Goal: Task Accomplishment & Management: Manage account settings

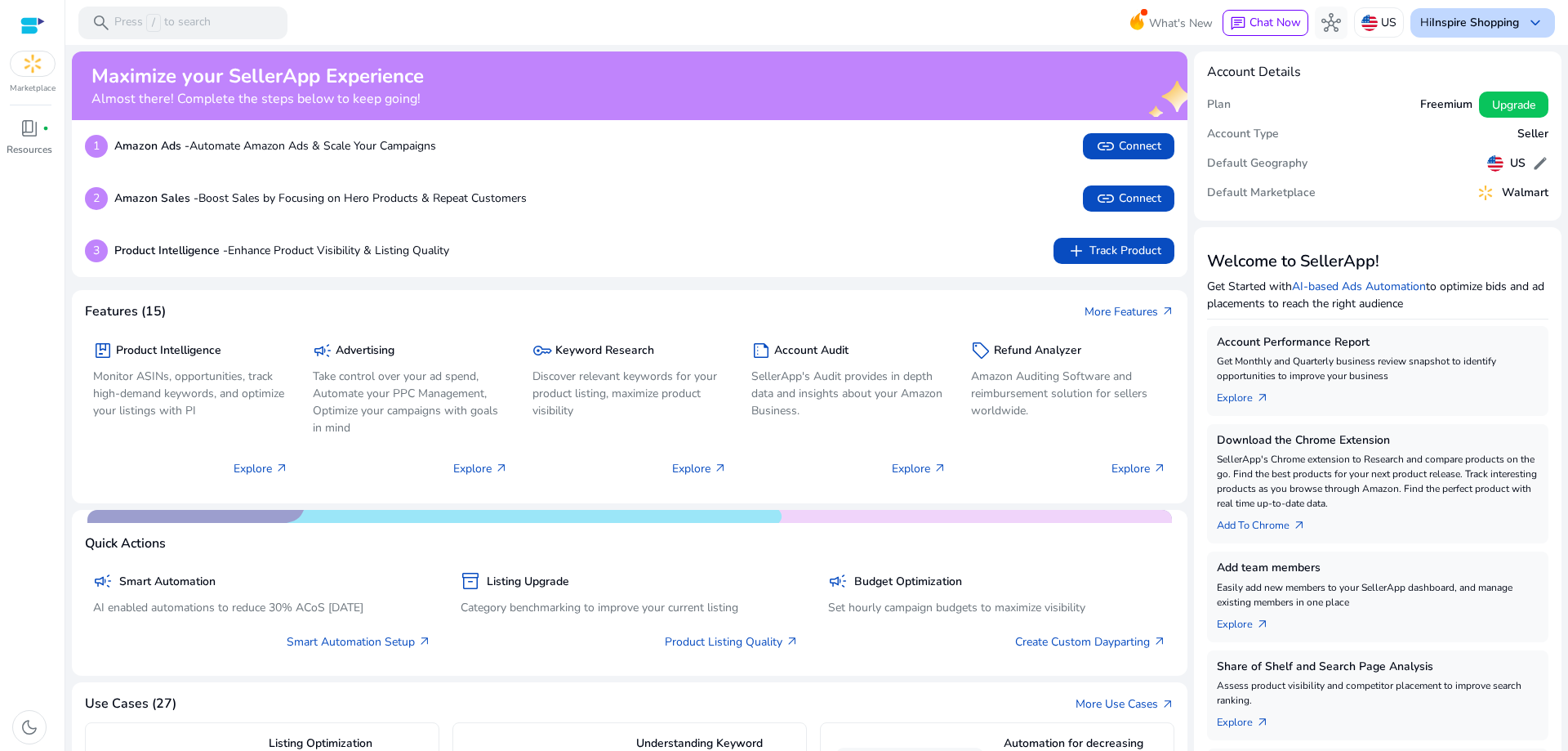
click at [1460, 19] on b "Inspire Shopping" at bounding box center [1475, 23] width 88 height 15
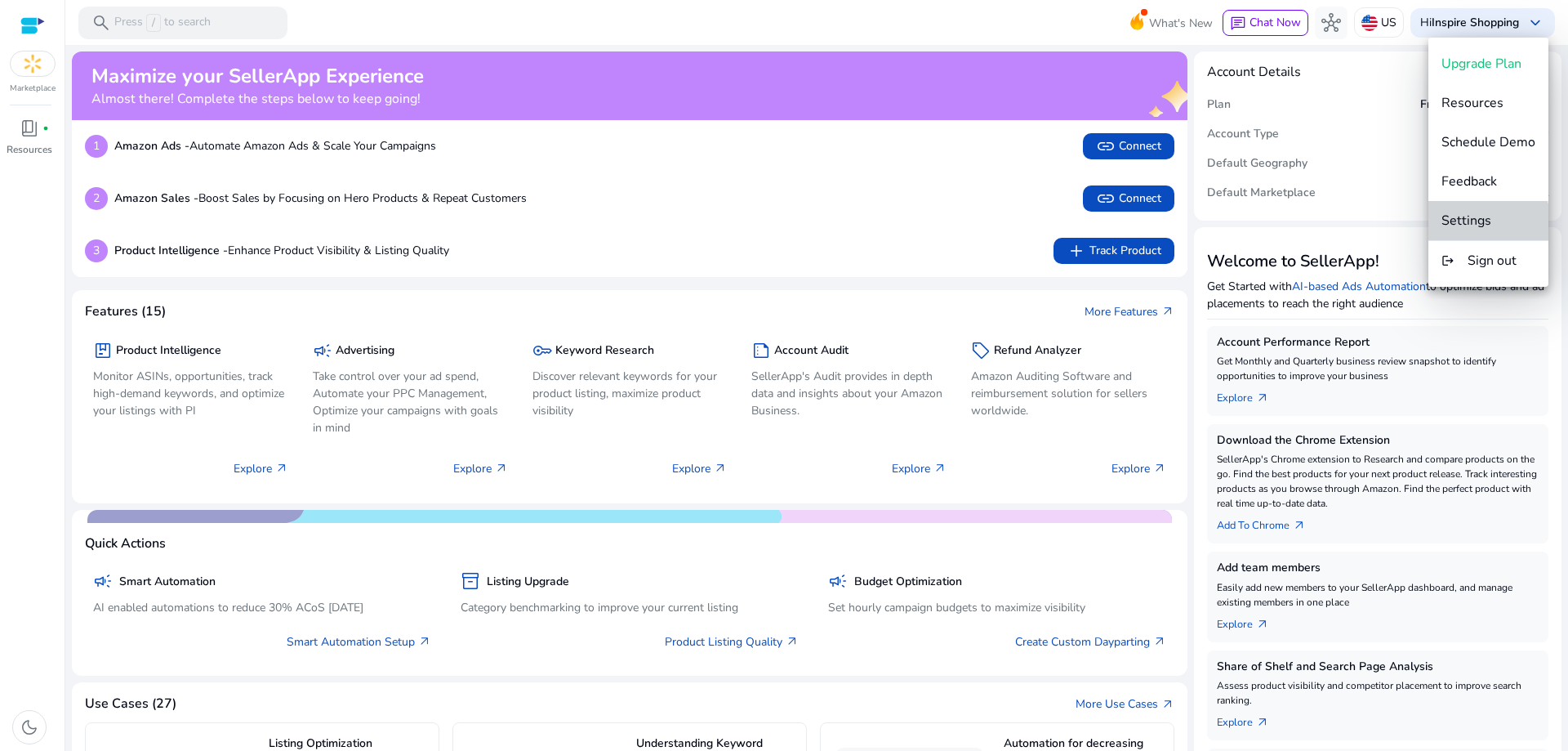
click at [1484, 227] on span "Settings" at bounding box center [1466, 220] width 50 height 18
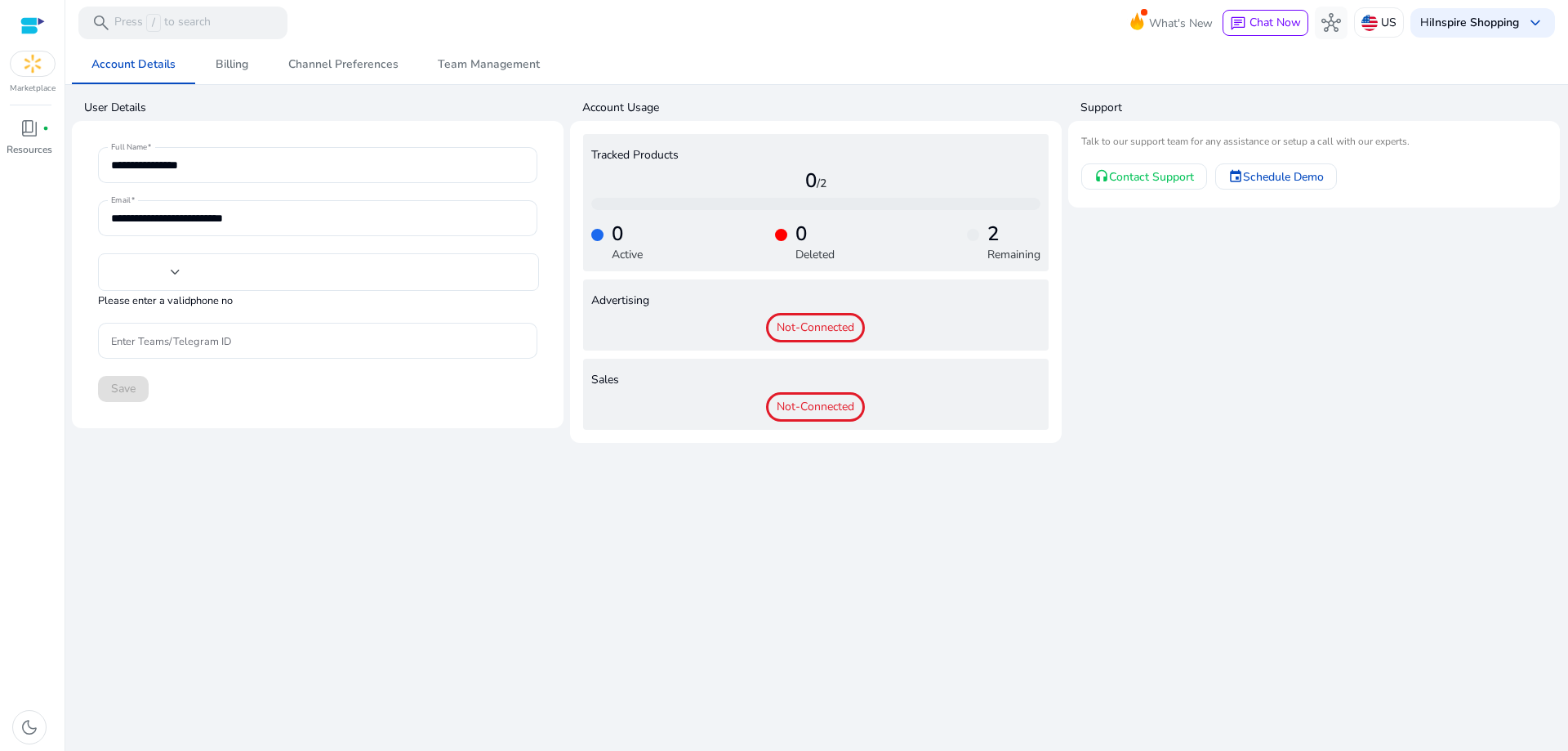
type input "**"
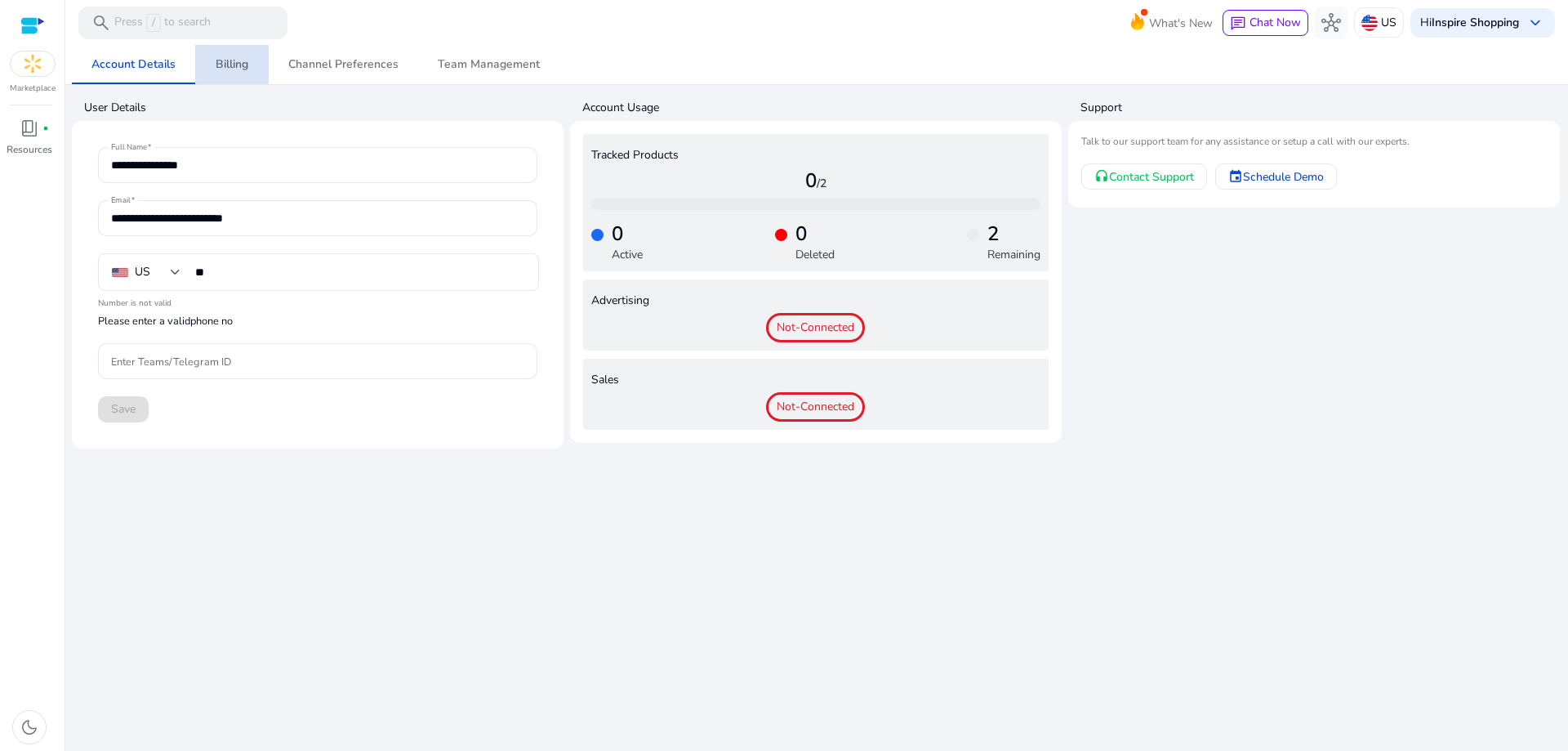
click at [234, 66] on span "Billing" at bounding box center [231, 64] width 33 height 11
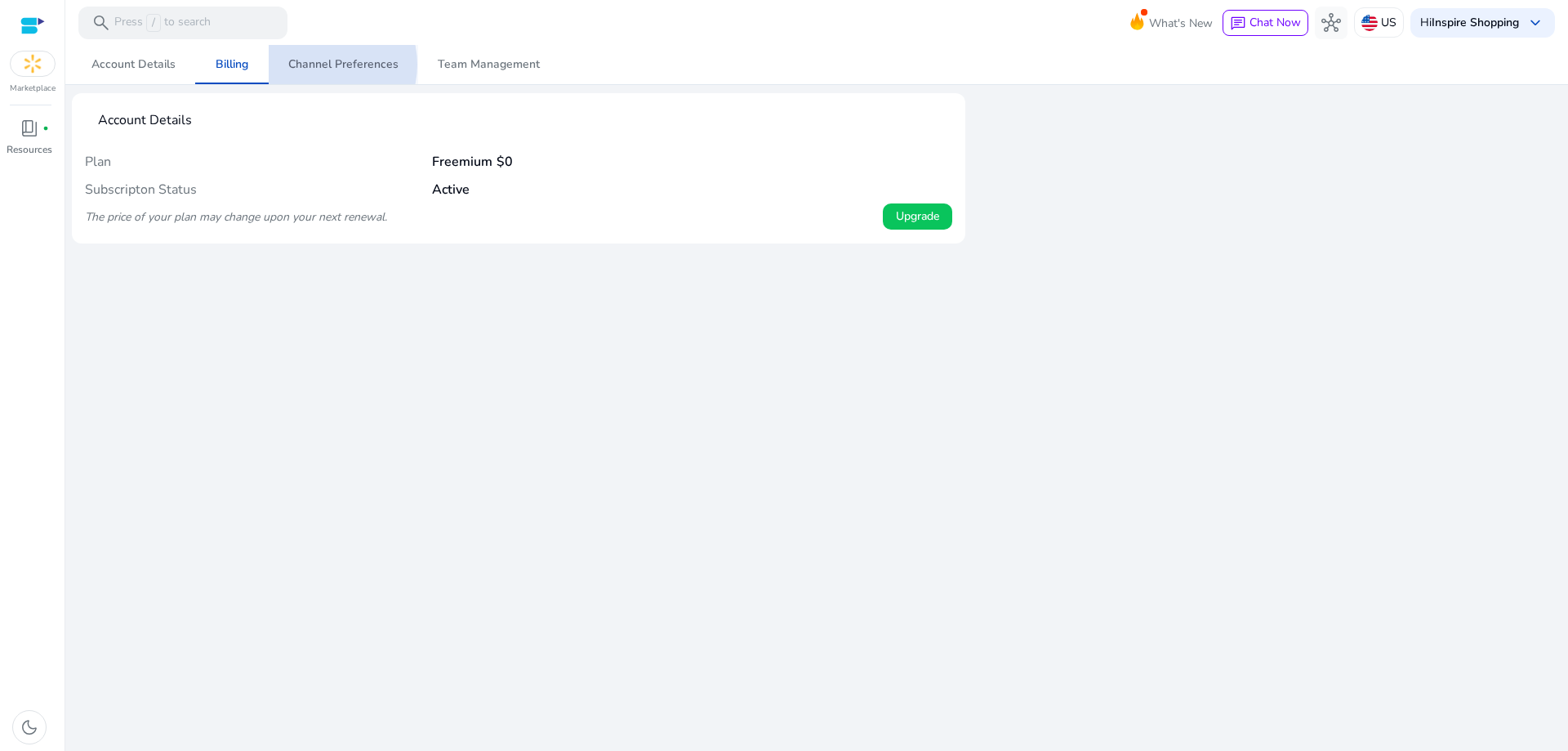
click at [320, 64] on span "Channel Preferences" at bounding box center [343, 64] width 111 height 11
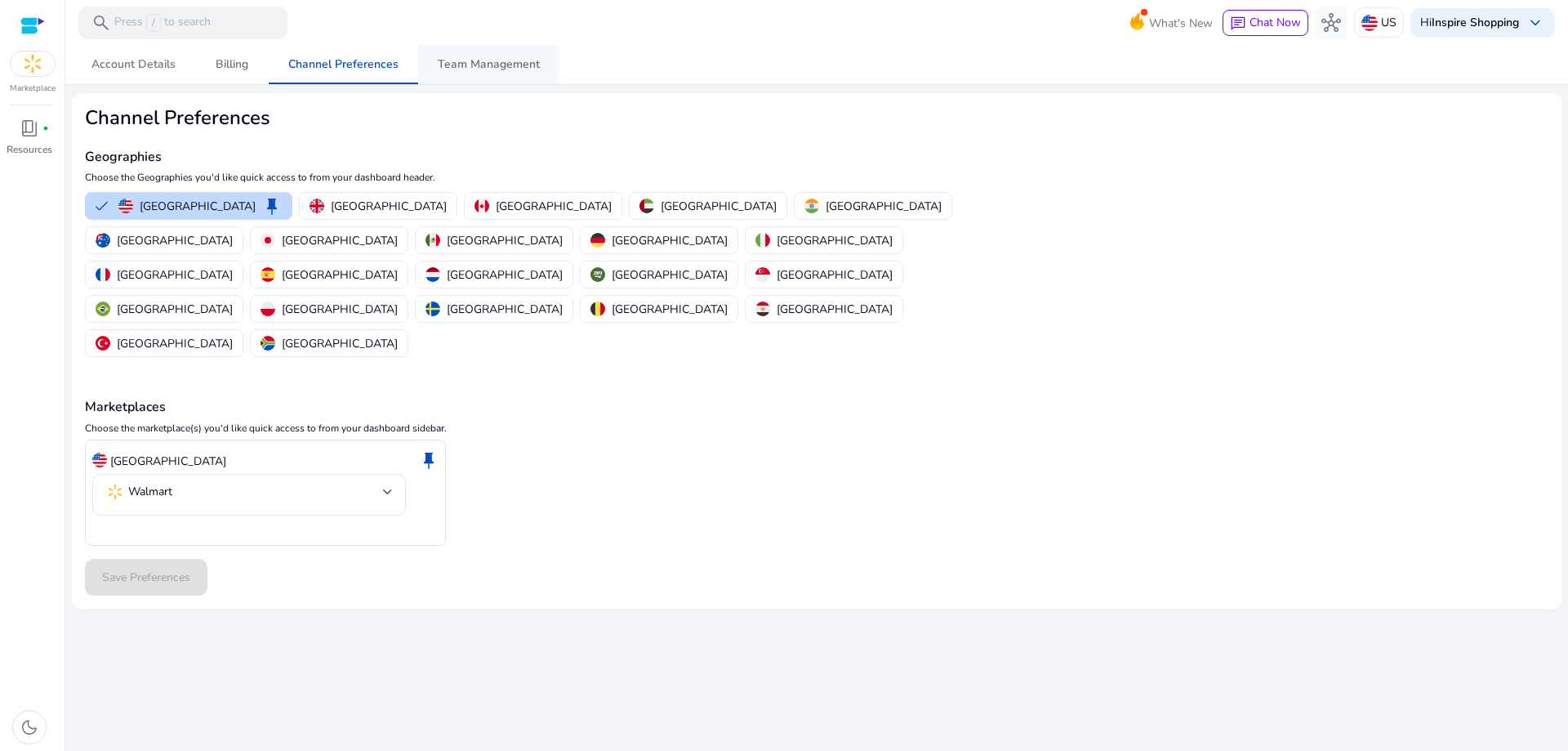
click at [462, 66] on span "Team Management" at bounding box center [488, 64] width 102 height 11
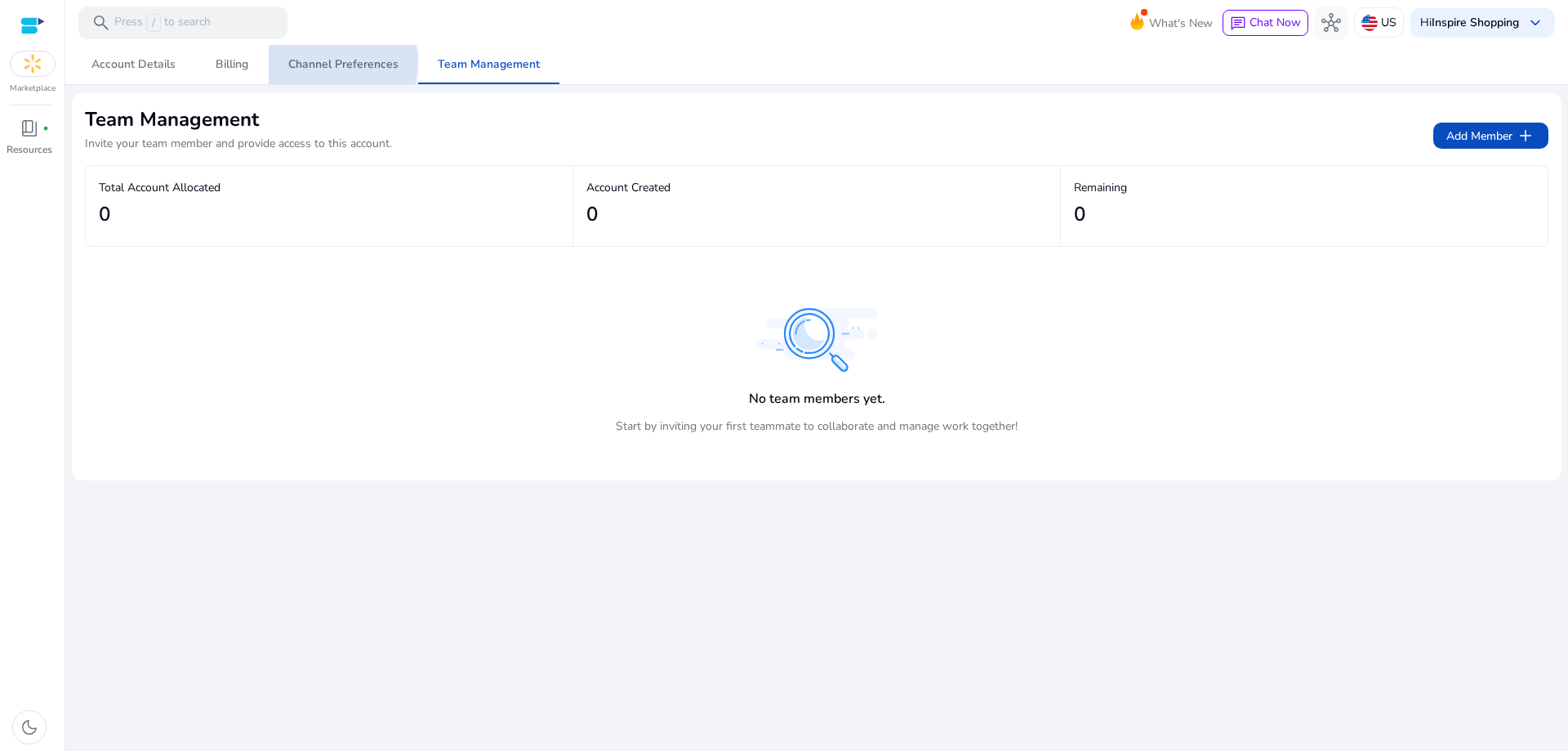
click at [331, 63] on span "Channel Preferences" at bounding box center [343, 64] width 111 height 11
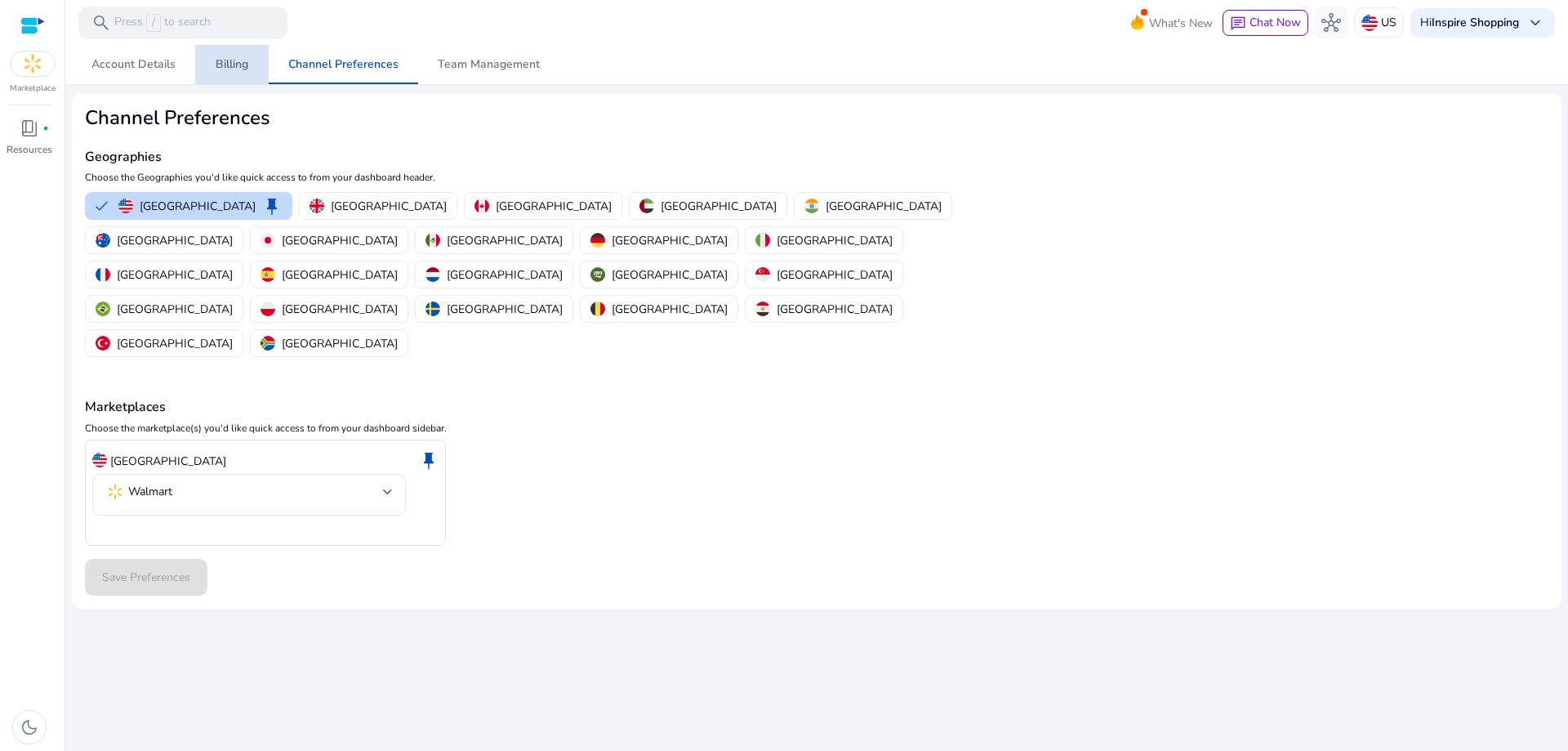
click at [215, 66] on span "Billing" at bounding box center [231, 64] width 33 height 11
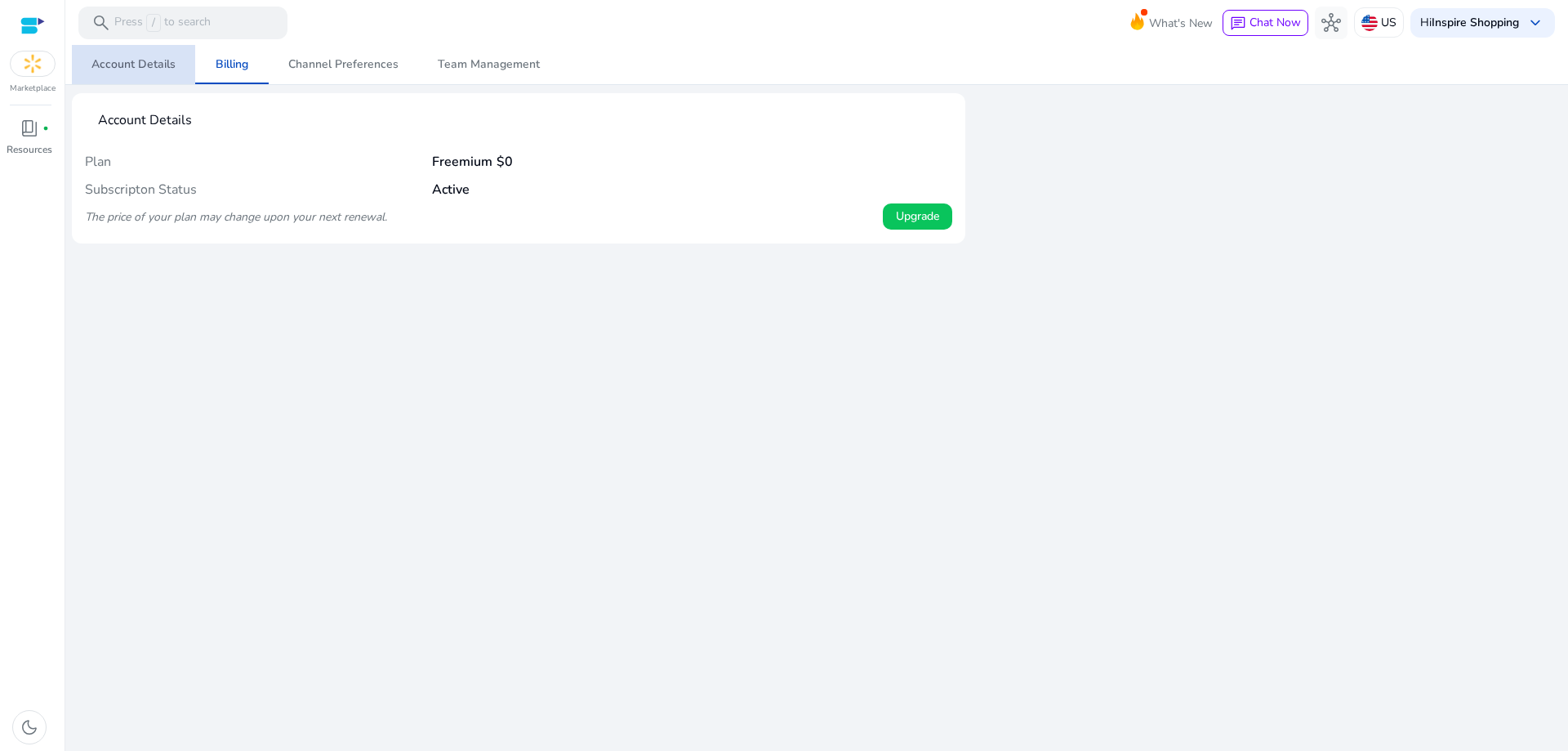
click at [169, 69] on span "Account Details" at bounding box center [133, 64] width 84 height 11
